Goal: Entertainment & Leisure: Consume media (video, audio)

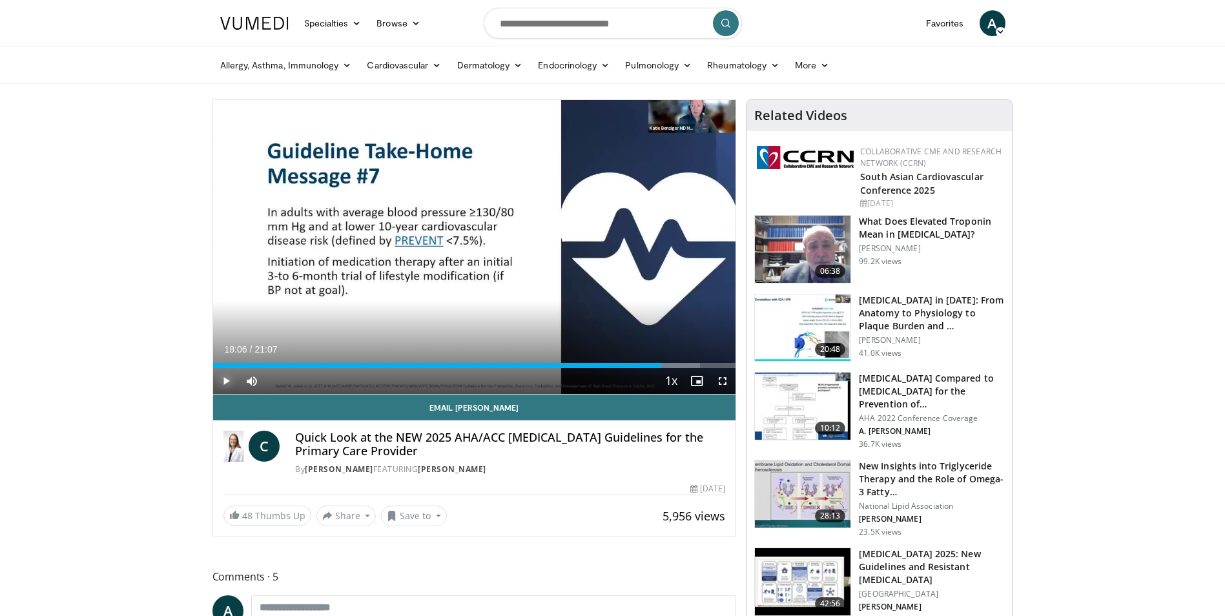
click at [219, 378] on span "Video Player" at bounding box center [226, 381] width 26 height 26
click at [709, 366] on div "Progress Bar" at bounding box center [709, 365] width 1 height 5
